Goal: Information Seeking & Learning: Find specific page/section

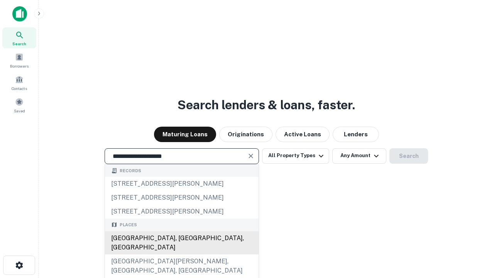
click at [181, 254] on div "[GEOGRAPHIC_DATA], [GEOGRAPHIC_DATA], [GEOGRAPHIC_DATA]" at bounding box center [182, 242] width 154 height 23
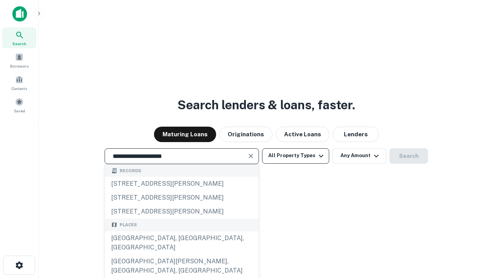
type input "**********"
click at [296, 156] on button "All Property Types" at bounding box center [295, 155] width 67 height 15
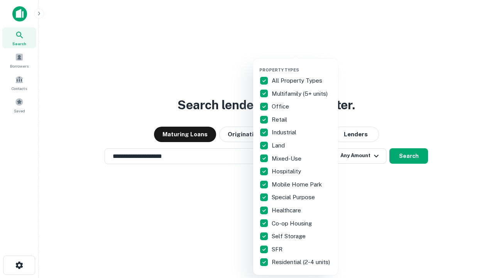
click at [302, 65] on button "button" at bounding box center [301, 65] width 85 height 0
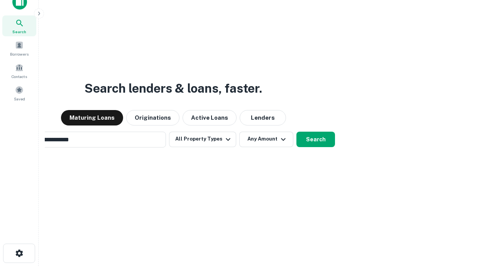
scroll to position [56, 219]
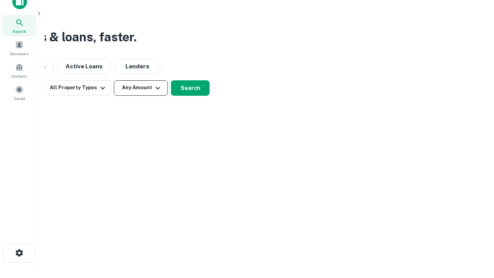
click at [141, 88] on button "Any Amount" at bounding box center [141, 87] width 54 height 15
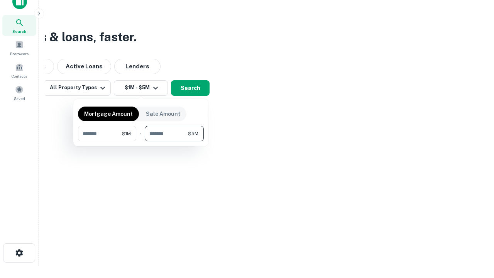
type input "*******"
click at [141, 141] on button "button" at bounding box center [141, 141] width 126 height 0
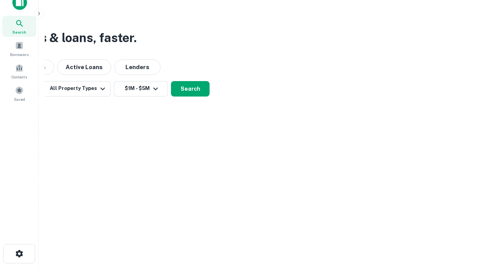
scroll to position [5, 142]
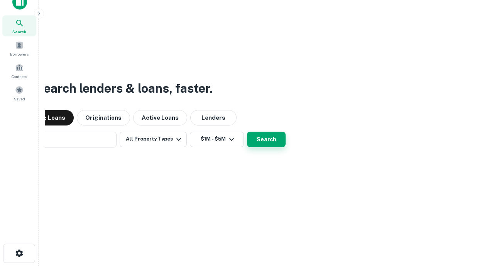
click at [247, 132] on button "Search" at bounding box center [266, 139] width 39 height 15
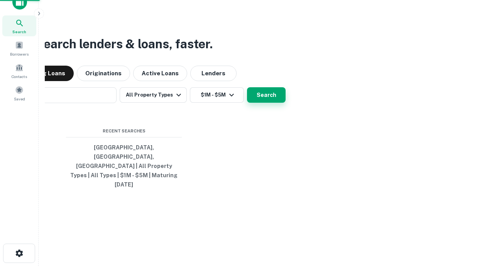
scroll to position [20, 219]
